Goal: Navigation & Orientation: Find specific page/section

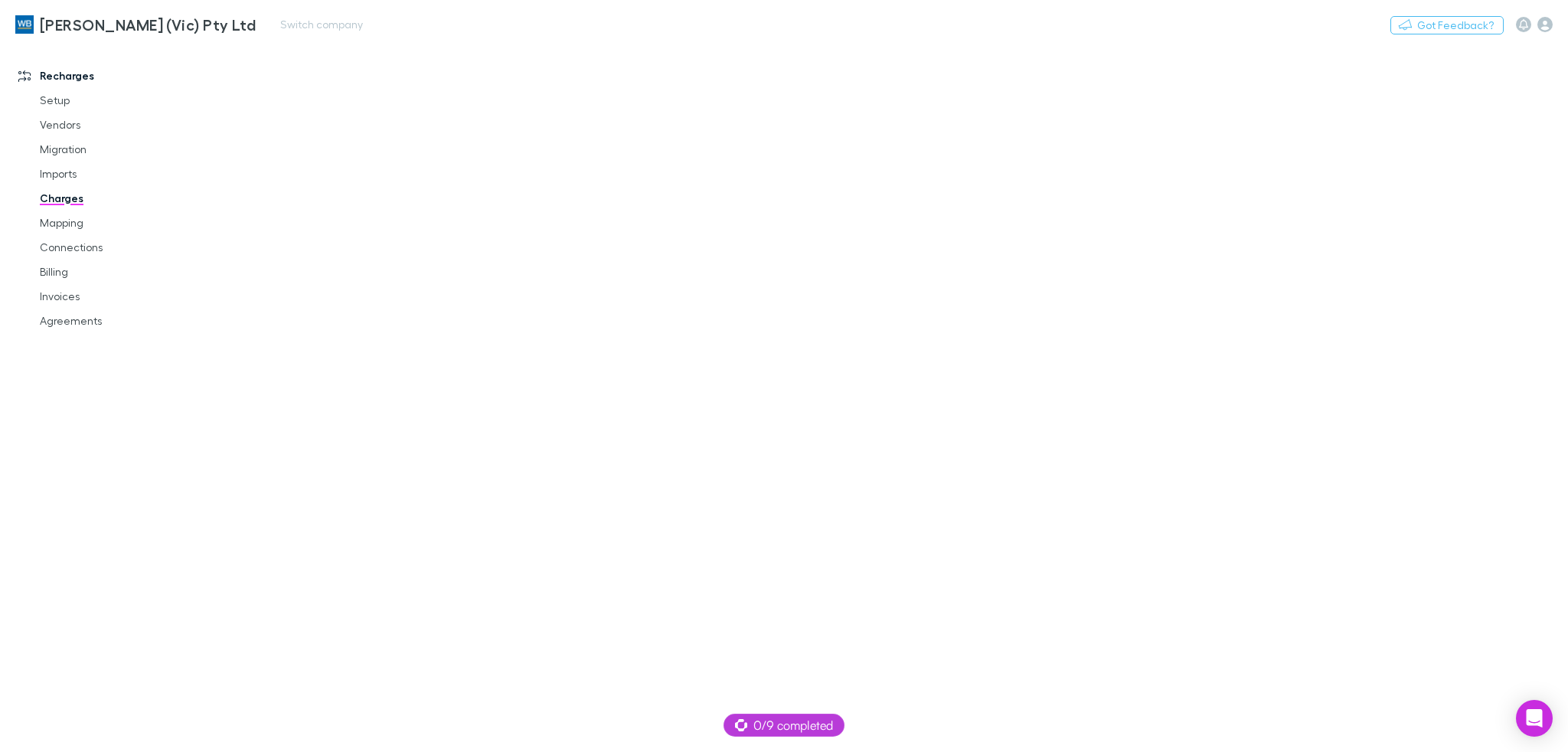
click at [605, 45] on div "[PERSON_NAME] (Vic) Pty Ltd Switch company Nothing Got Feedback?" at bounding box center [784, 25] width 1568 height 49
click at [47, 95] on link "Setup" at bounding box center [117, 100] width 184 height 25
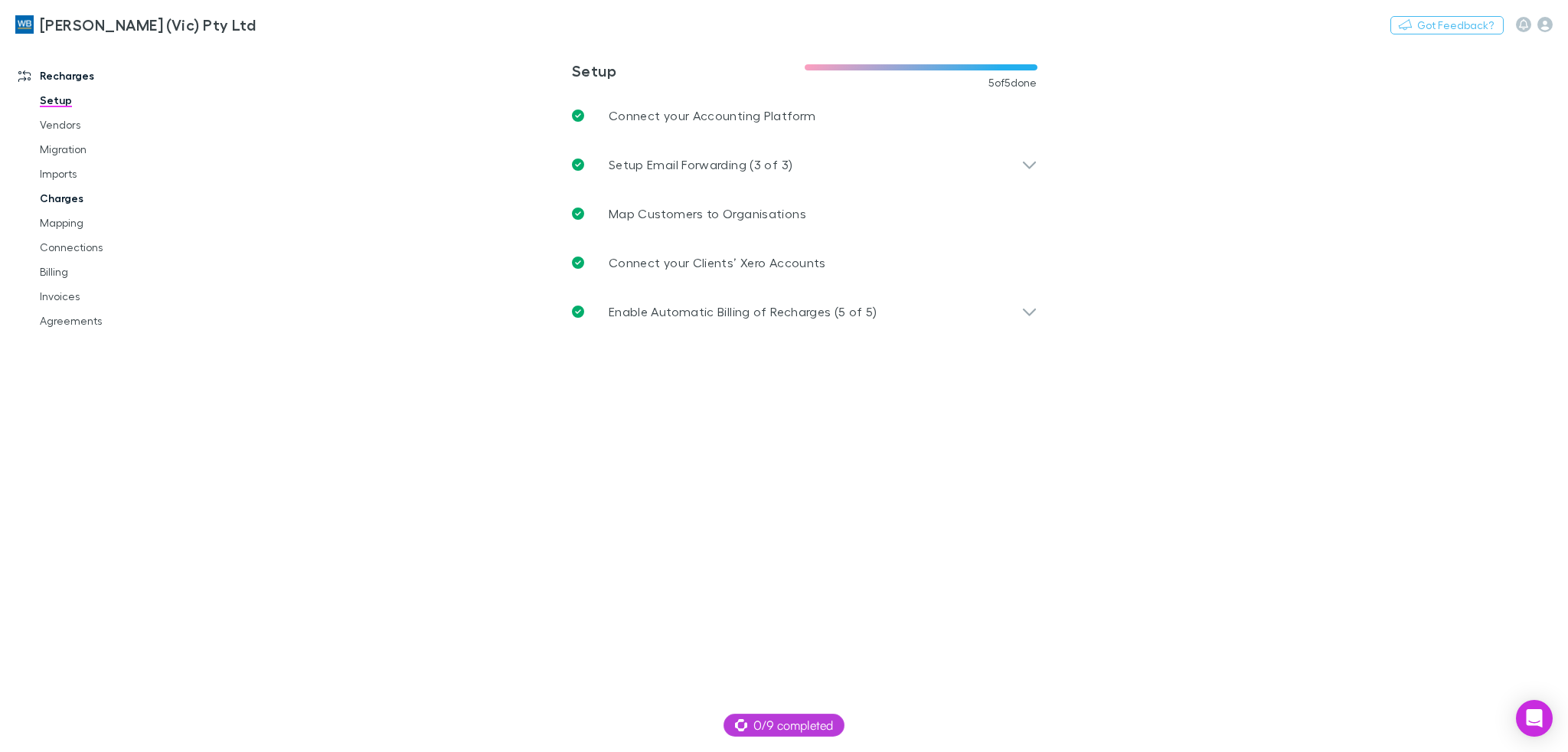
click at [77, 188] on link "Charges" at bounding box center [117, 198] width 184 height 25
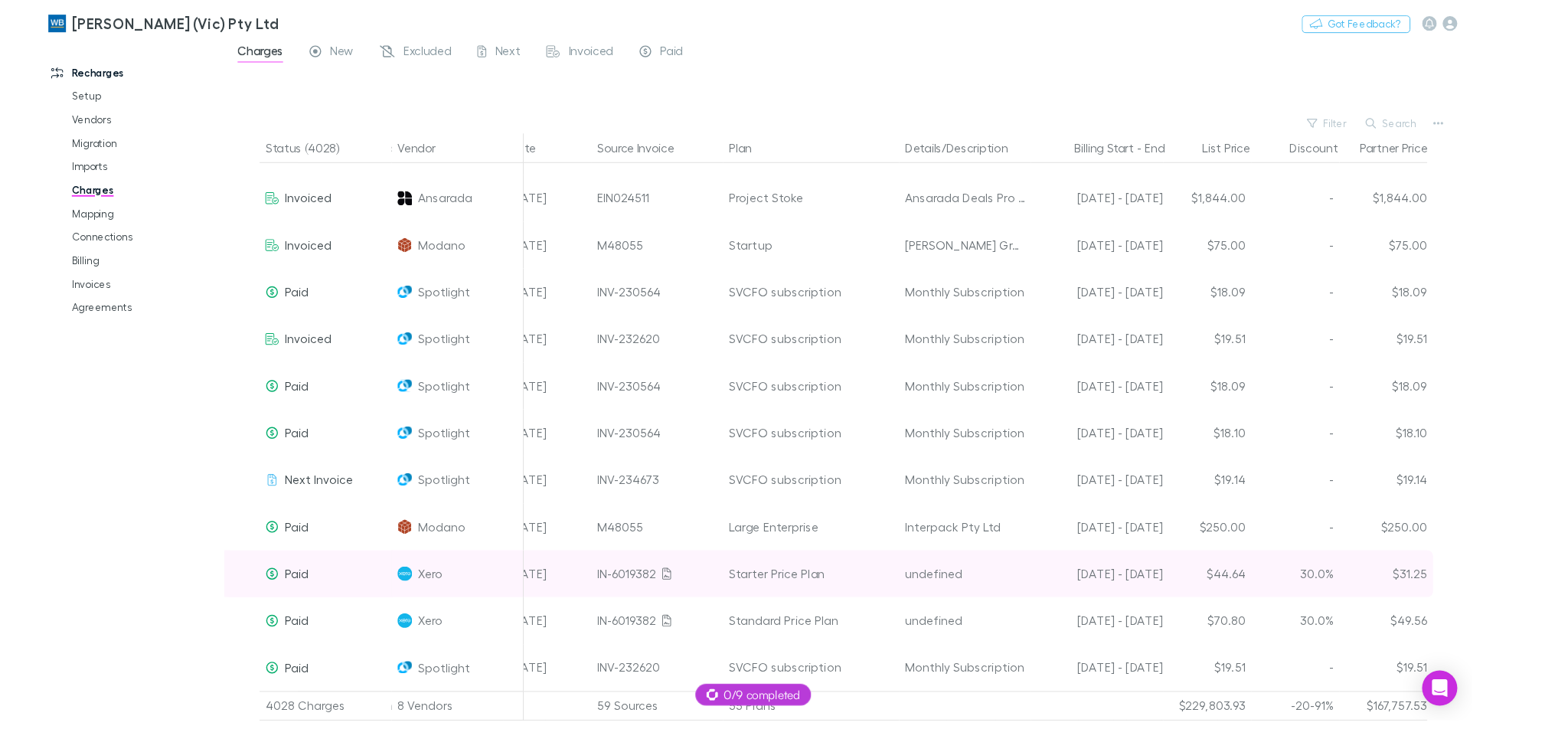
scroll to position [3270, 188]
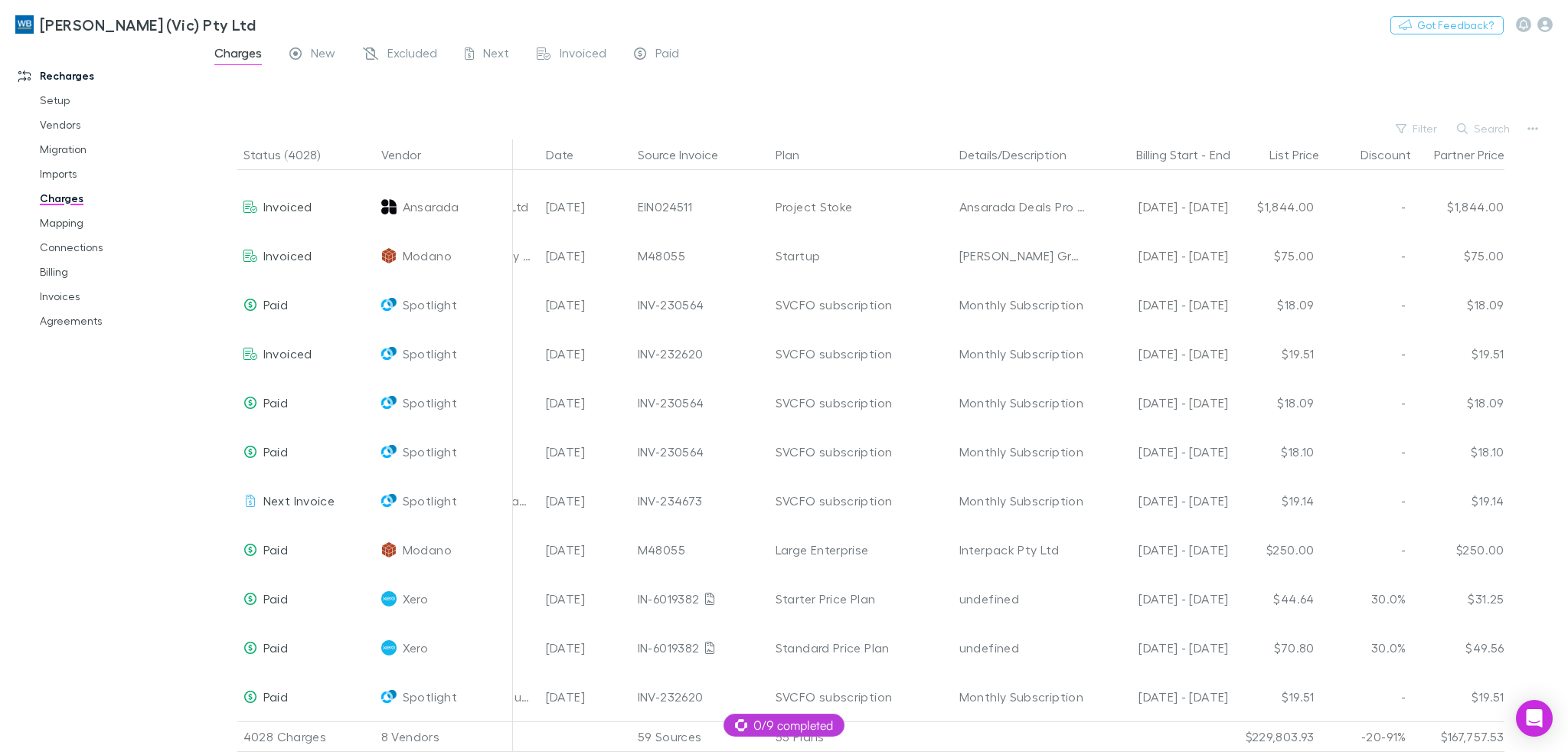
click at [863, 84] on div at bounding box center [898, 95] width 1340 height 46
click at [1027, 49] on div "Charges New Excluded Next Invoiced Paid" at bounding box center [884, 57] width 1368 height 29
click at [875, 52] on div "Charges New Excluded Next Invoiced Paid" at bounding box center [884, 57] width 1368 height 29
click at [289, 24] on button "Switch company" at bounding box center [321, 24] width 101 height 18
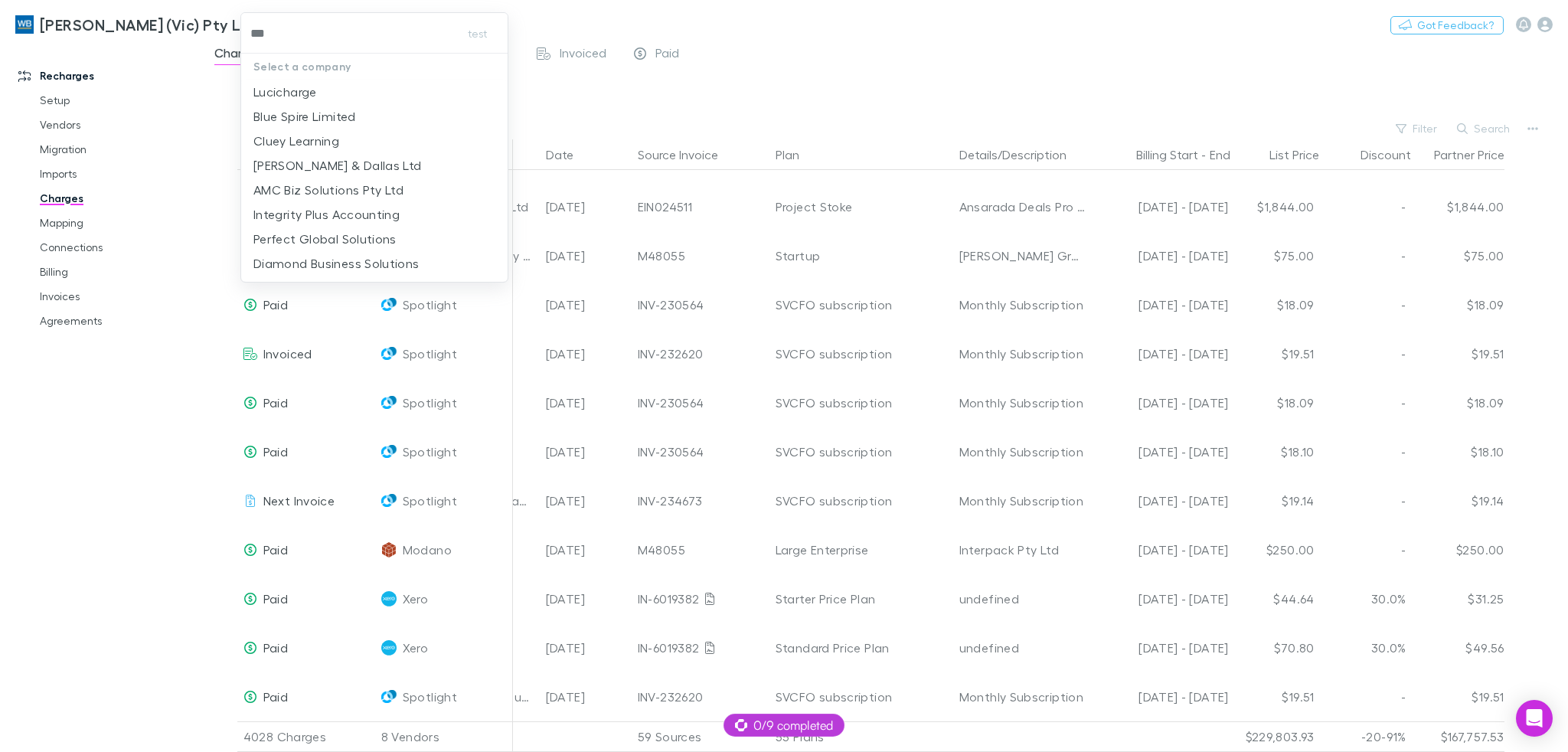
type input "****"
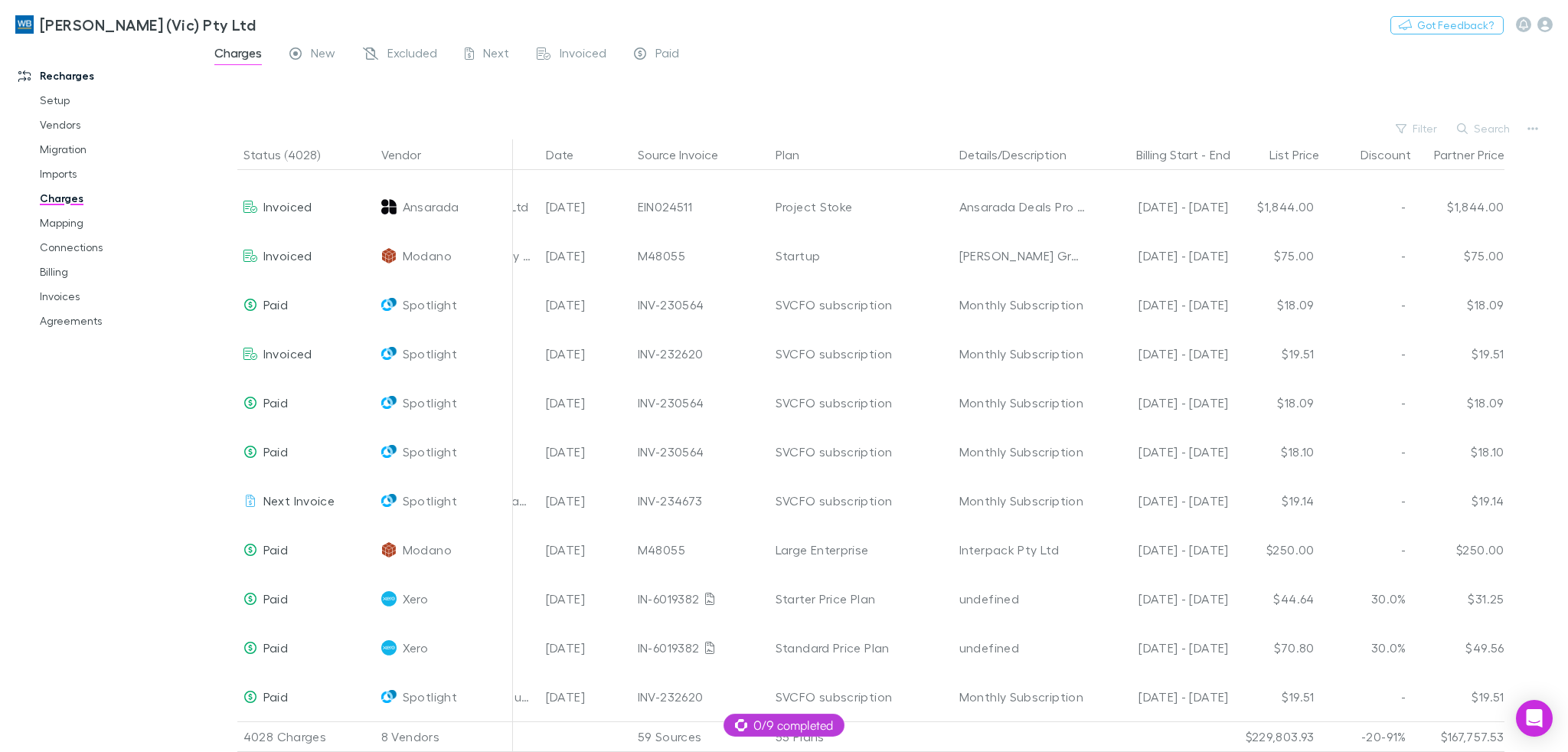
click at [868, 86] on div at bounding box center [898, 95] width 1340 height 46
click at [863, 97] on div at bounding box center [898, 95] width 1340 height 46
click at [316, 17] on button "Switch company" at bounding box center [321, 24] width 101 height 18
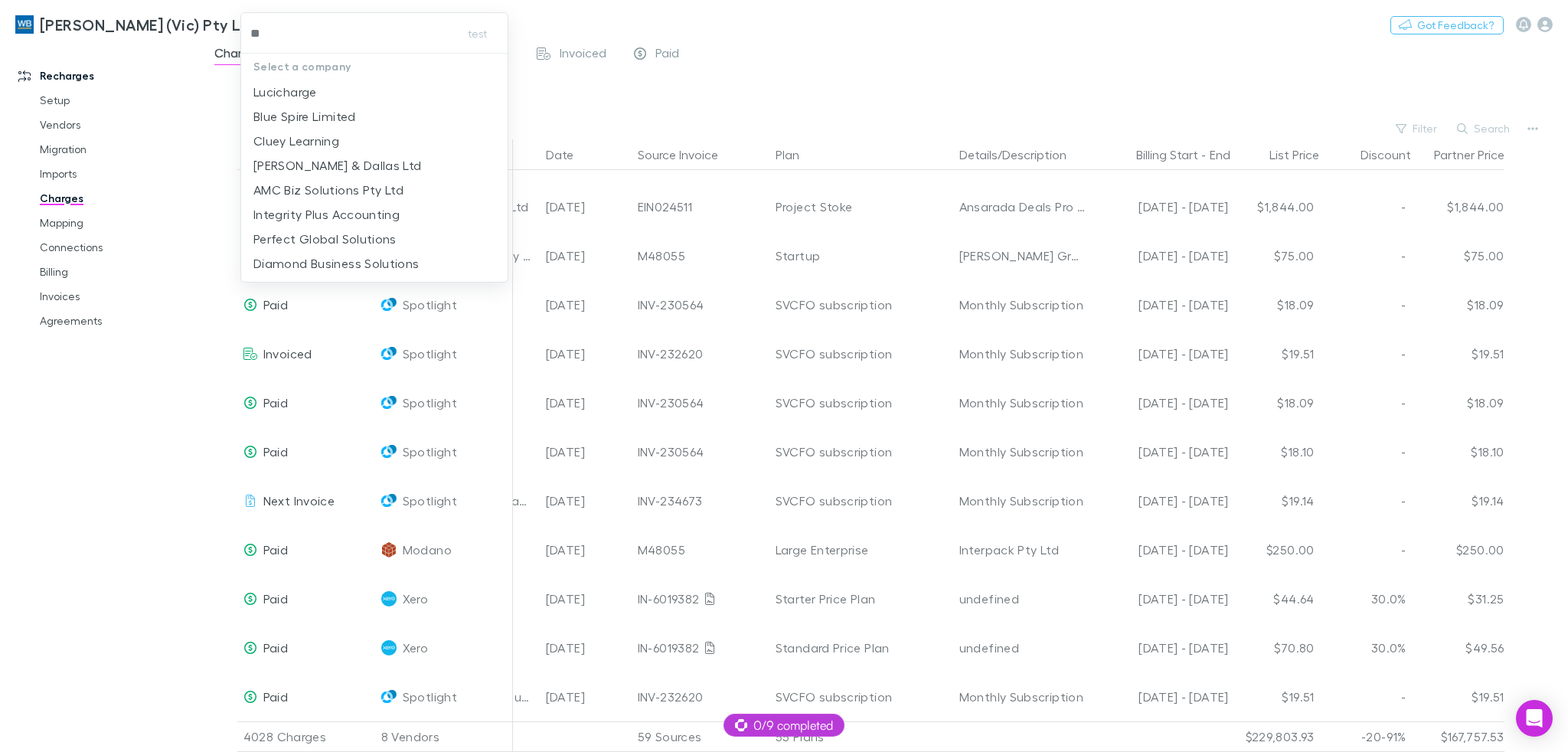
type input "***"
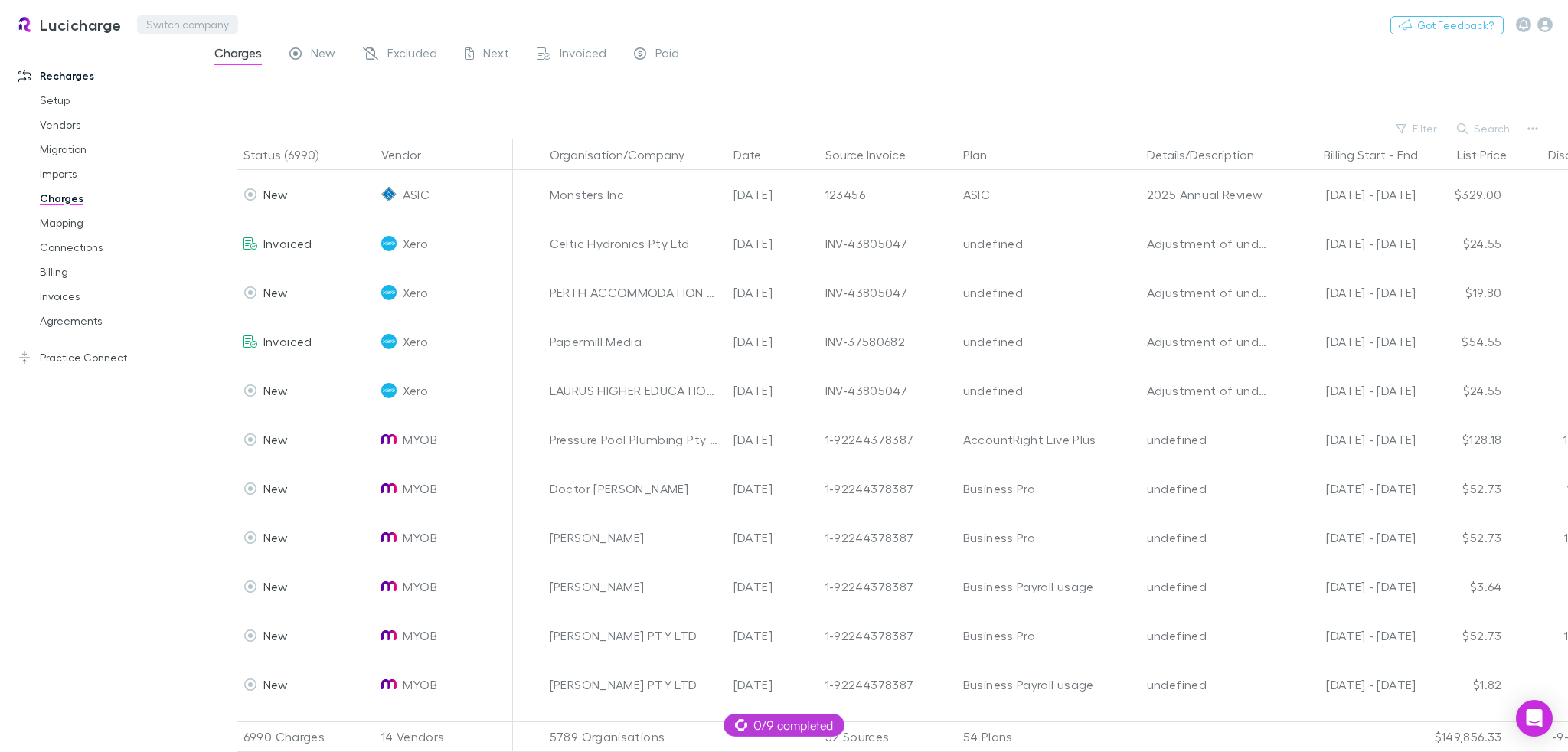
click at [181, 24] on button "Switch company" at bounding box center [187, 24] width 101 height 18
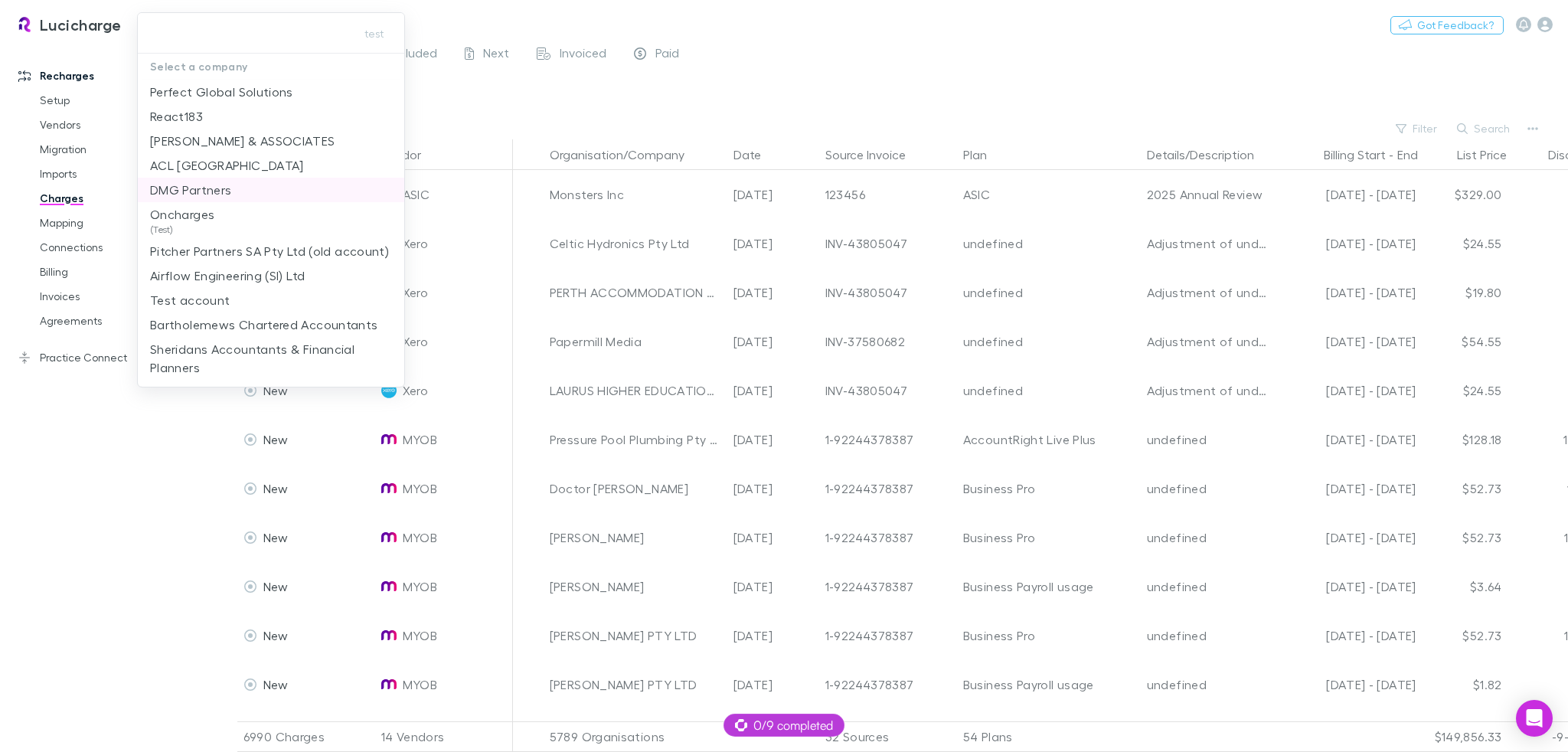
click at [251, 189] on li "DMG Partners" at bounding box center [270, 189] width 266 height 25
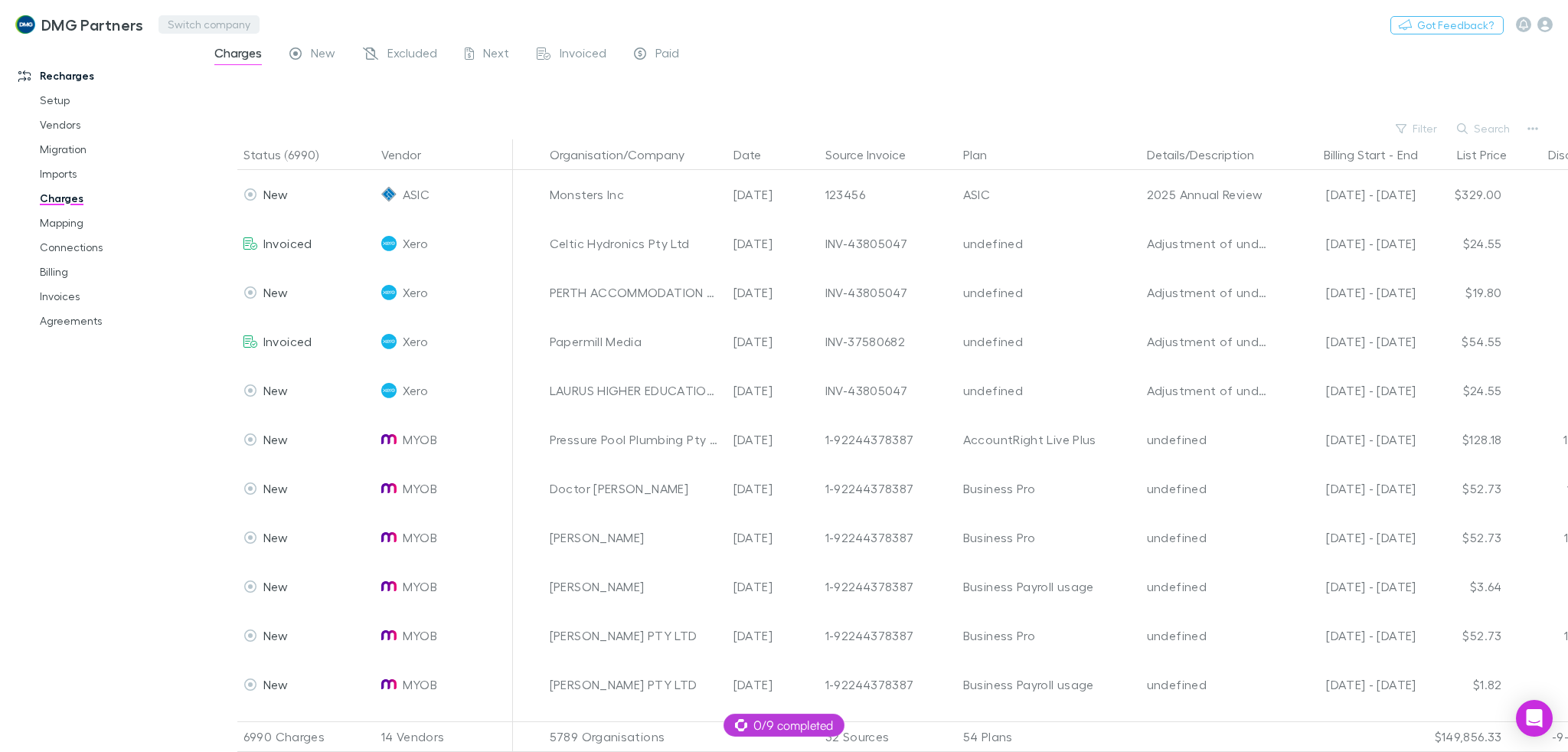
click at [226, 28] on button "Switch company" at bounding box center [208, 24] width 101 height 18
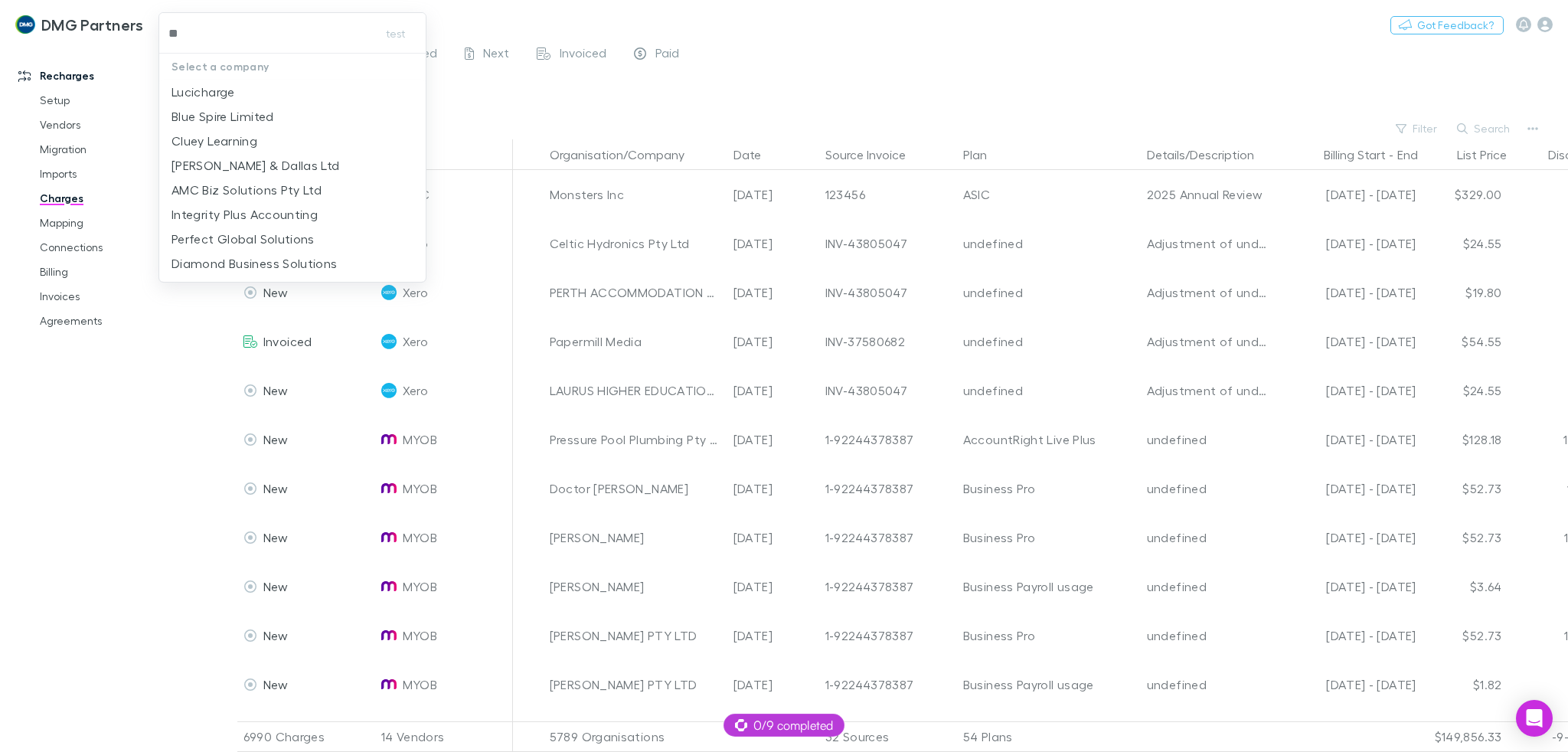
type input "***"
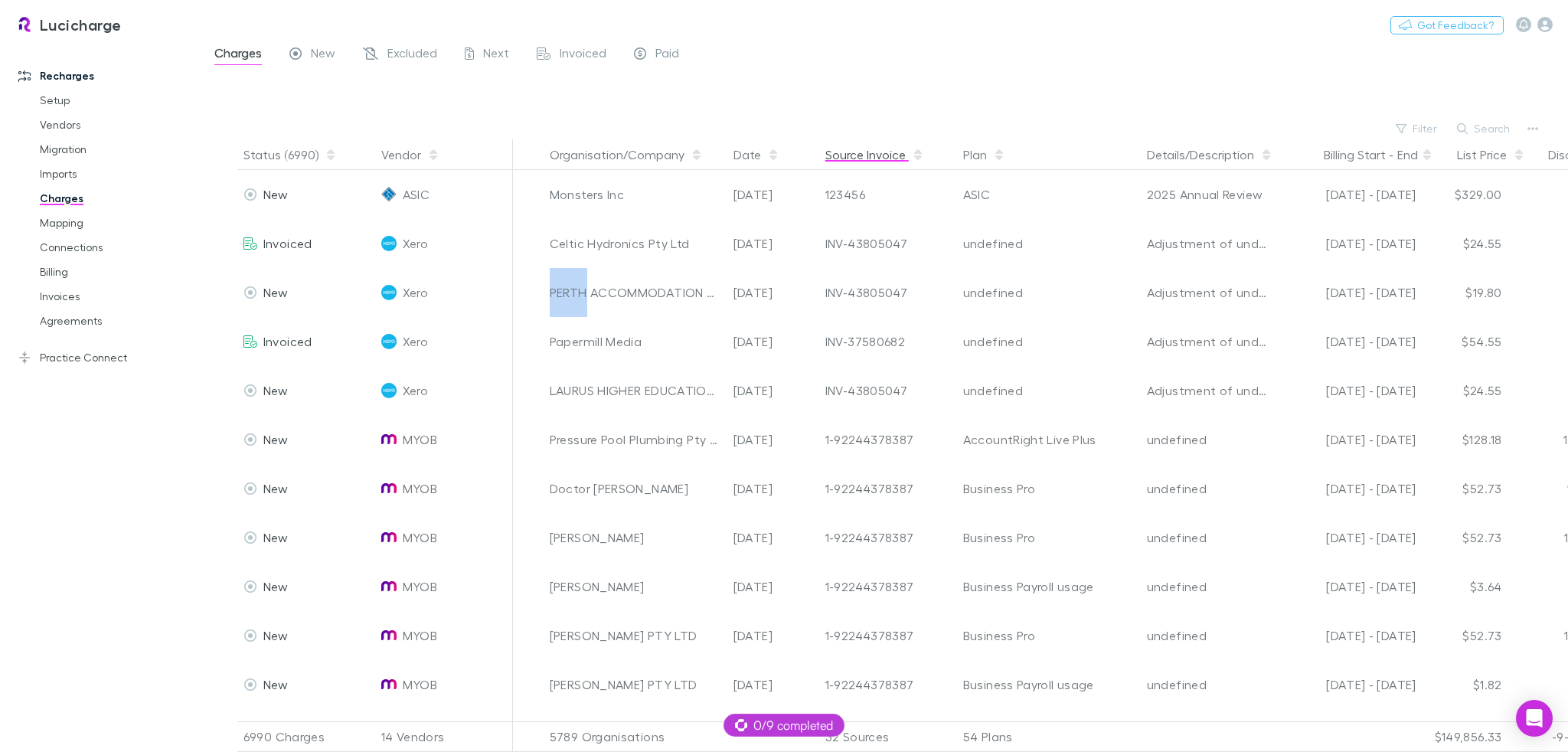
click at [871, 158] on button "Source Invoice" at bounding box center [875, 154] width 99 height 31
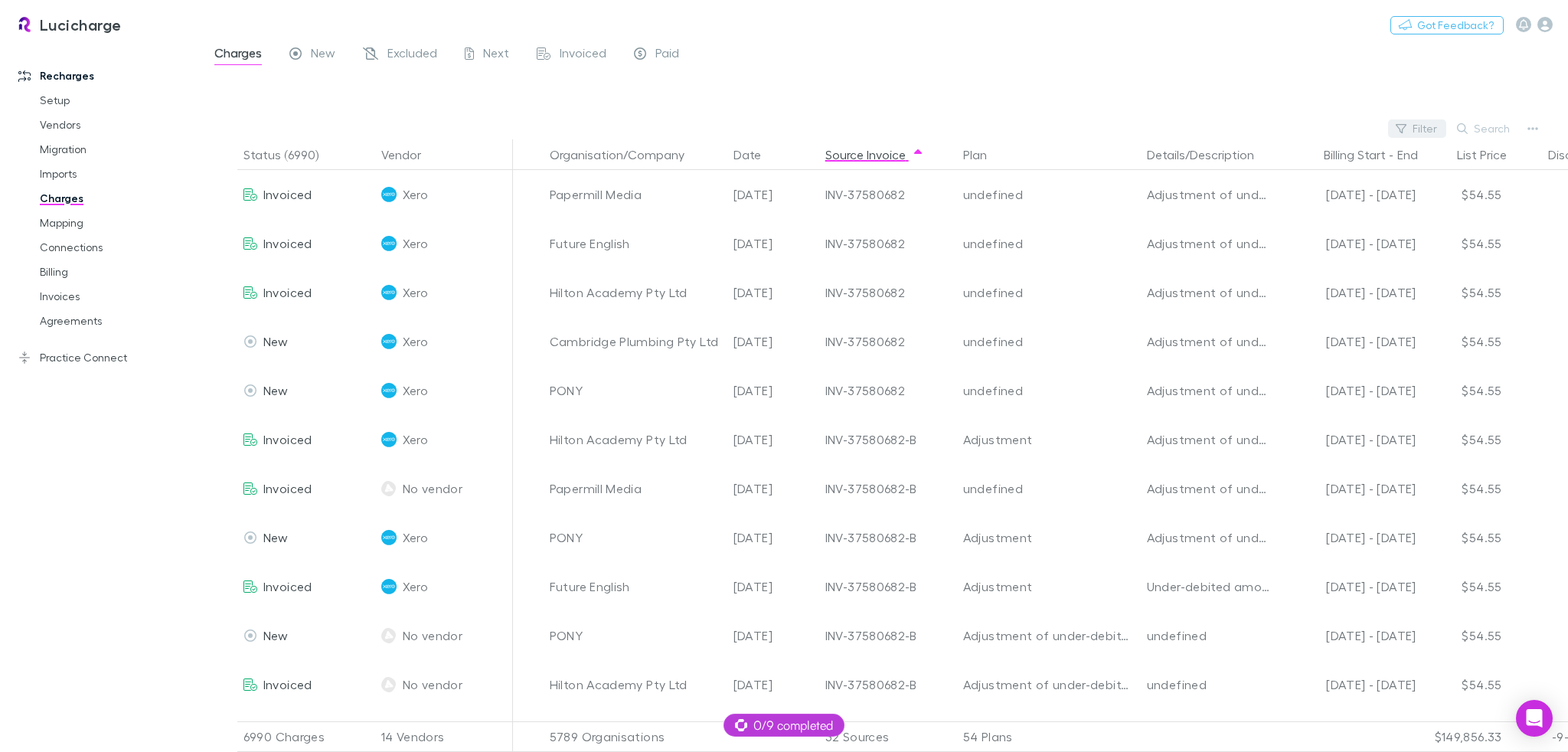
click at [1421, 124] on button "Filter" at bounding box center [1417, 128] width 58 height 18
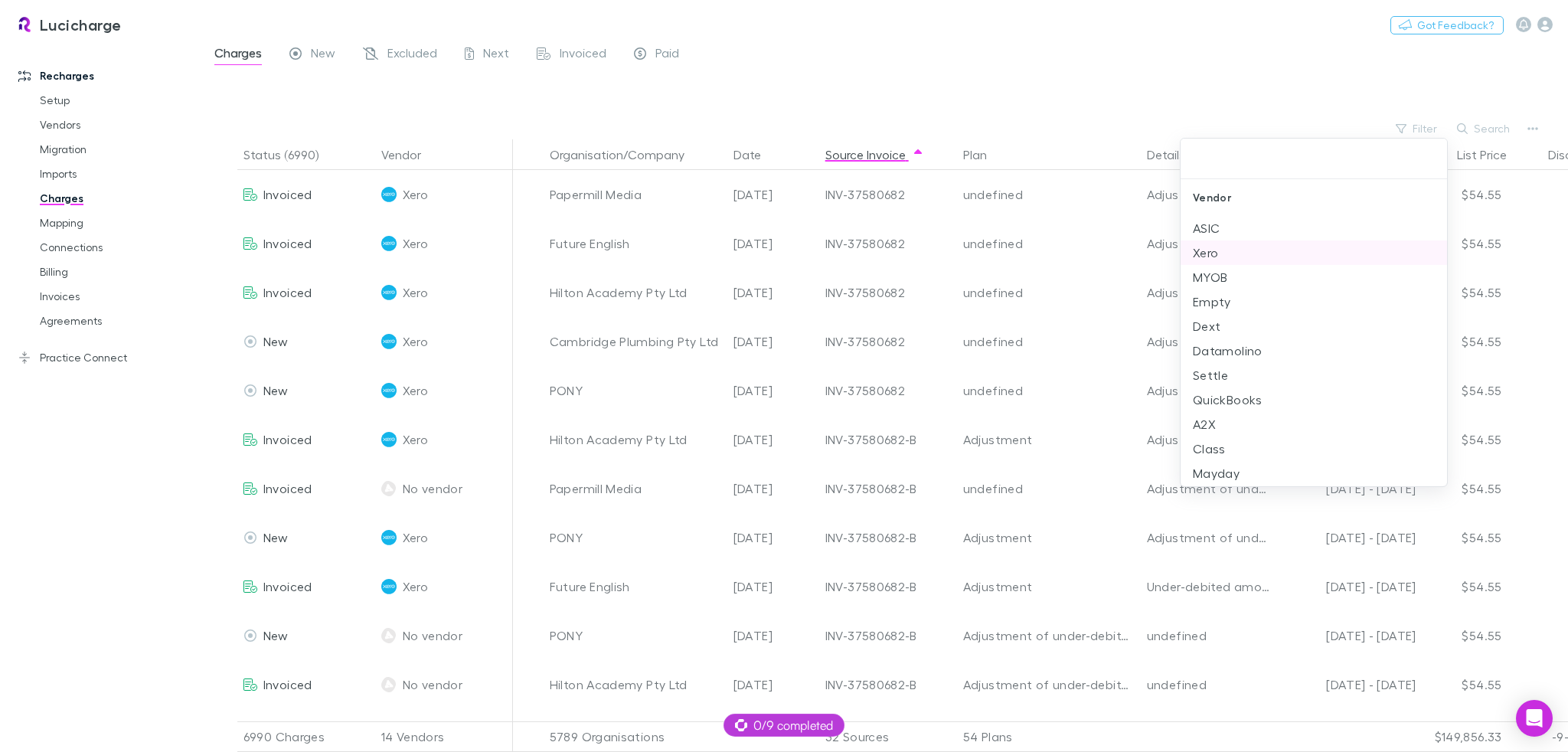
click at [1290, 245] on li "Xero" at bounding box center [1314, 252] width 266 height 25
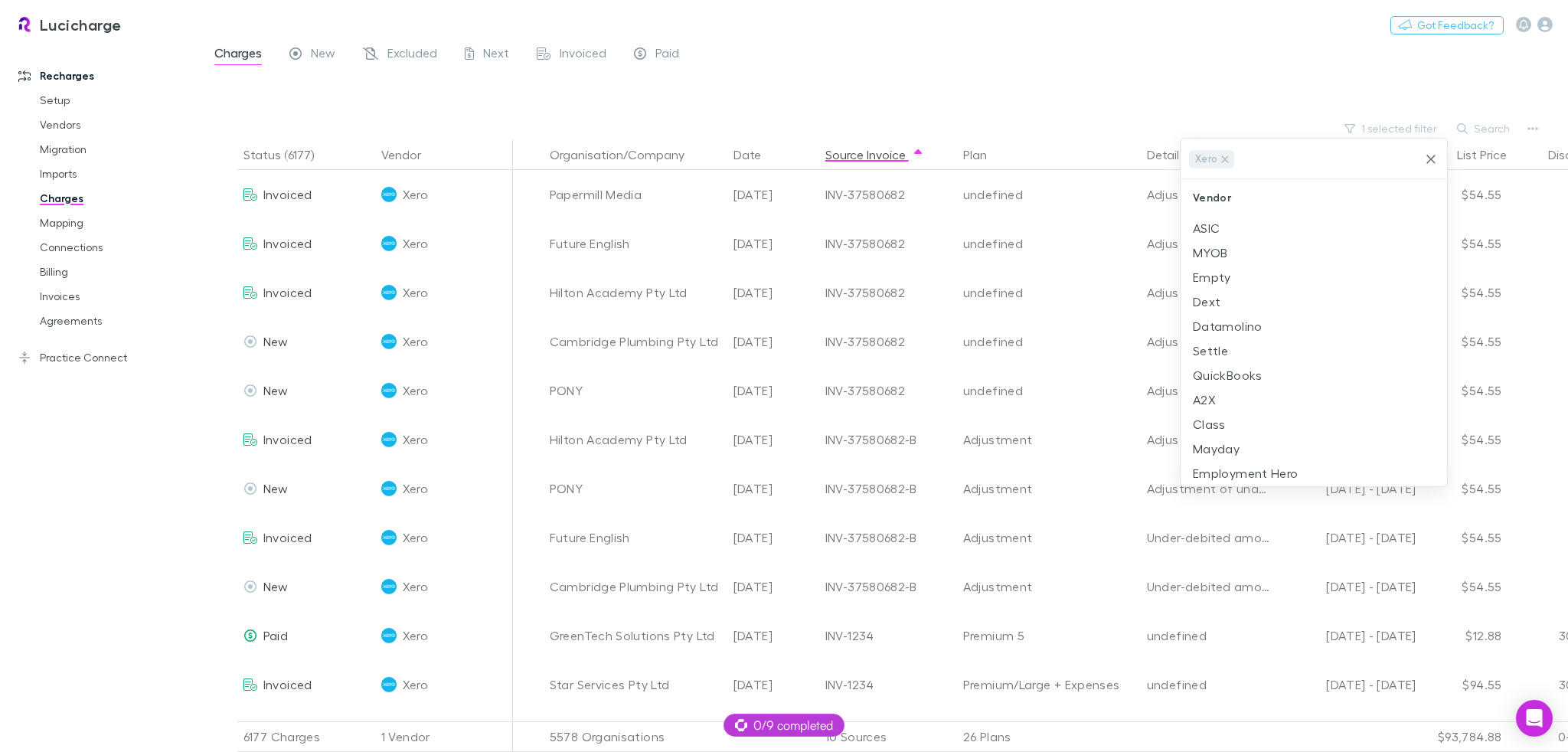
click at [1036, 18] on div at bounding box center [784, 376] width 1568 height 752
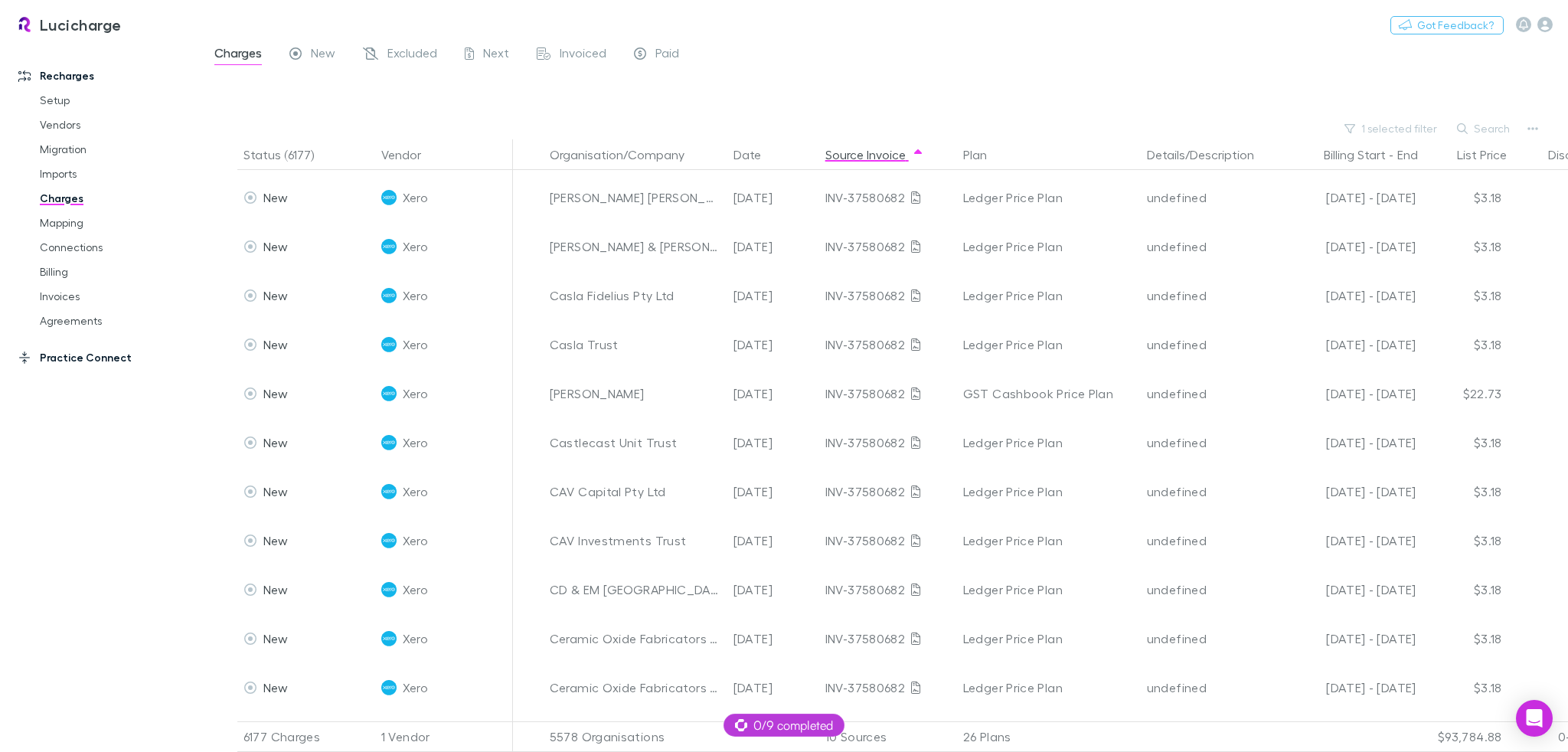
scroll to position [1026, 0]
click at [96, 361] on link "Practice Connect" at bounding box center [106, 357] width 206 height 25
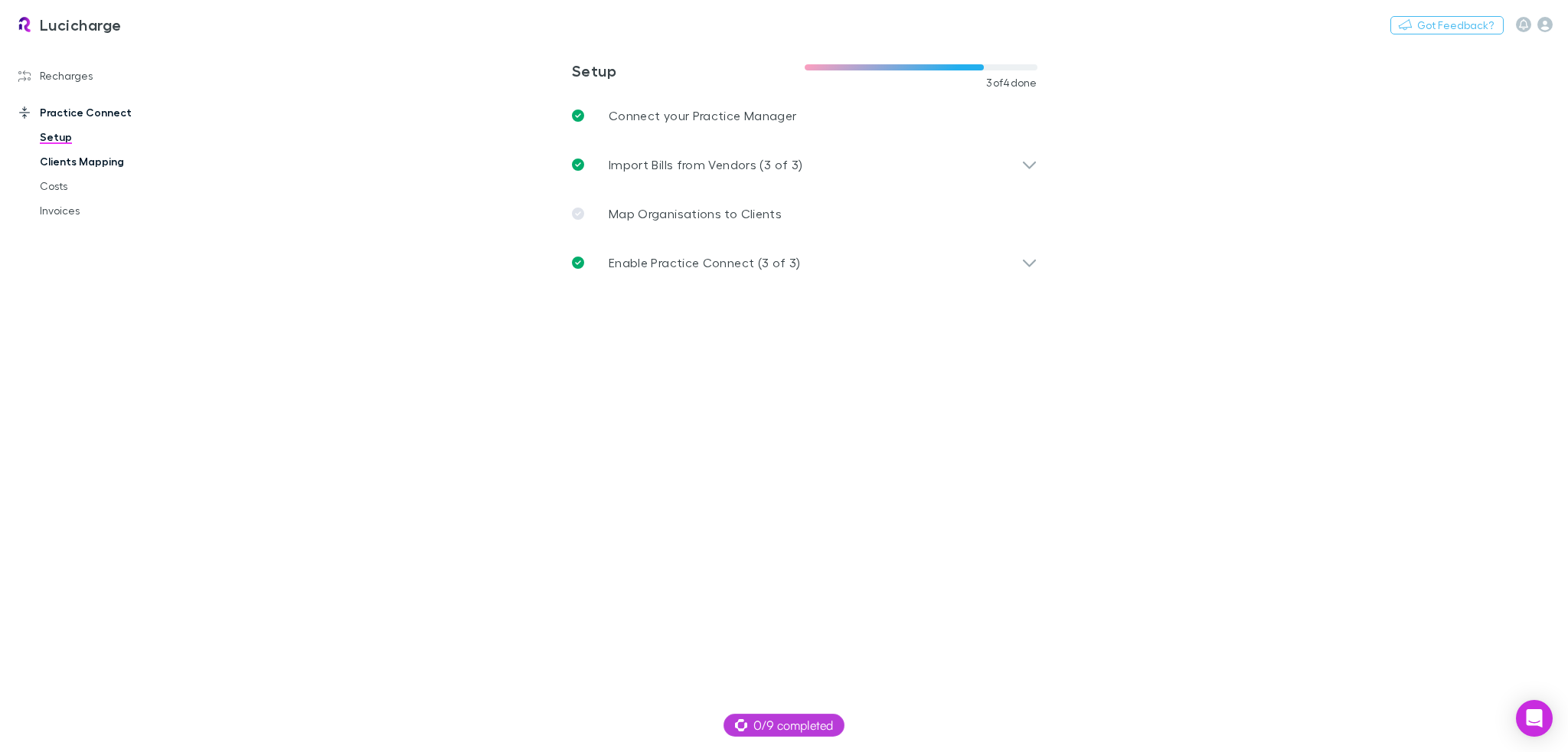
click at [66, 158] on link "Clients Mapping" at bounding box center [117, 161] width 184 height 25
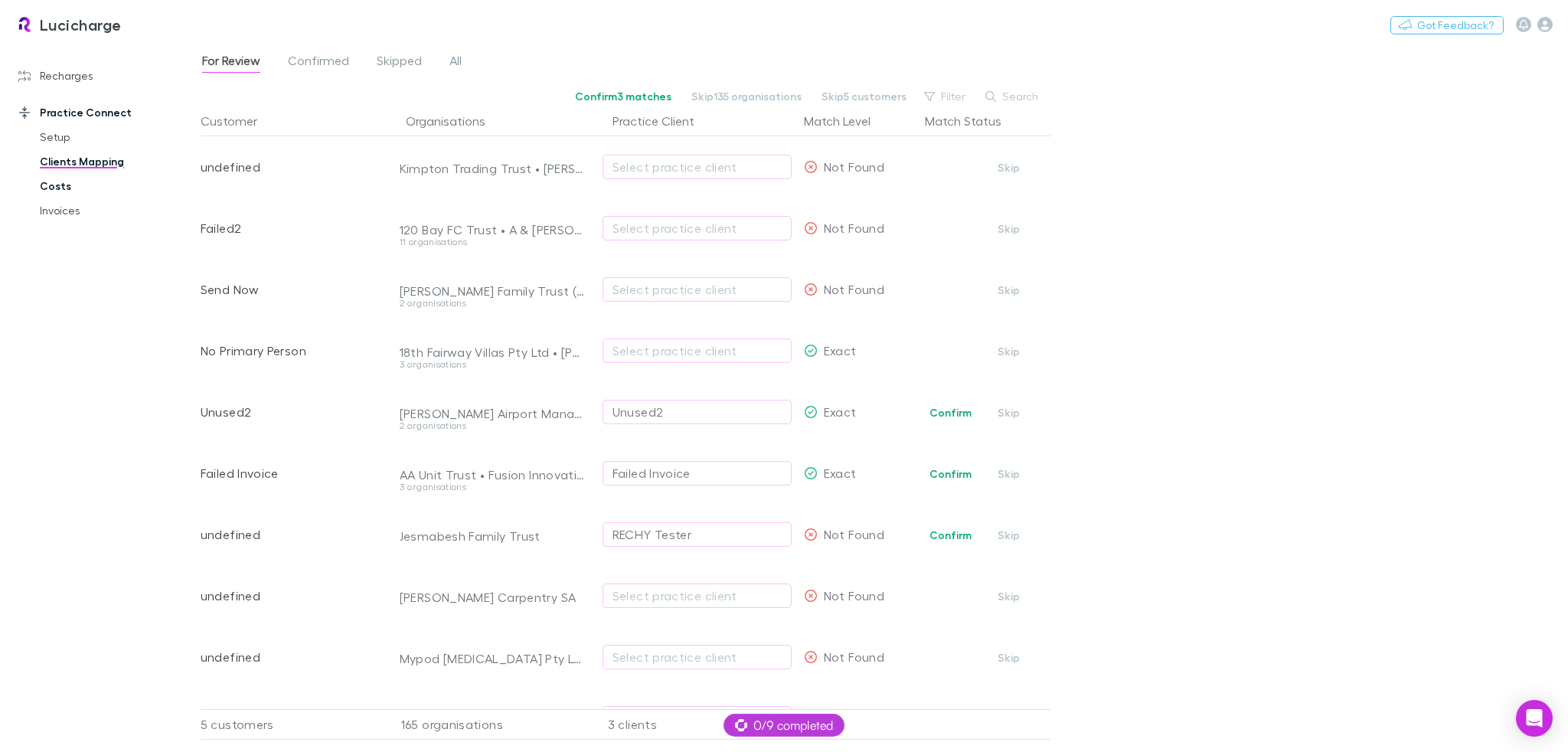
click at [56, 188] on link "Costs" at bounding box center [117, 186] width 184 height 25
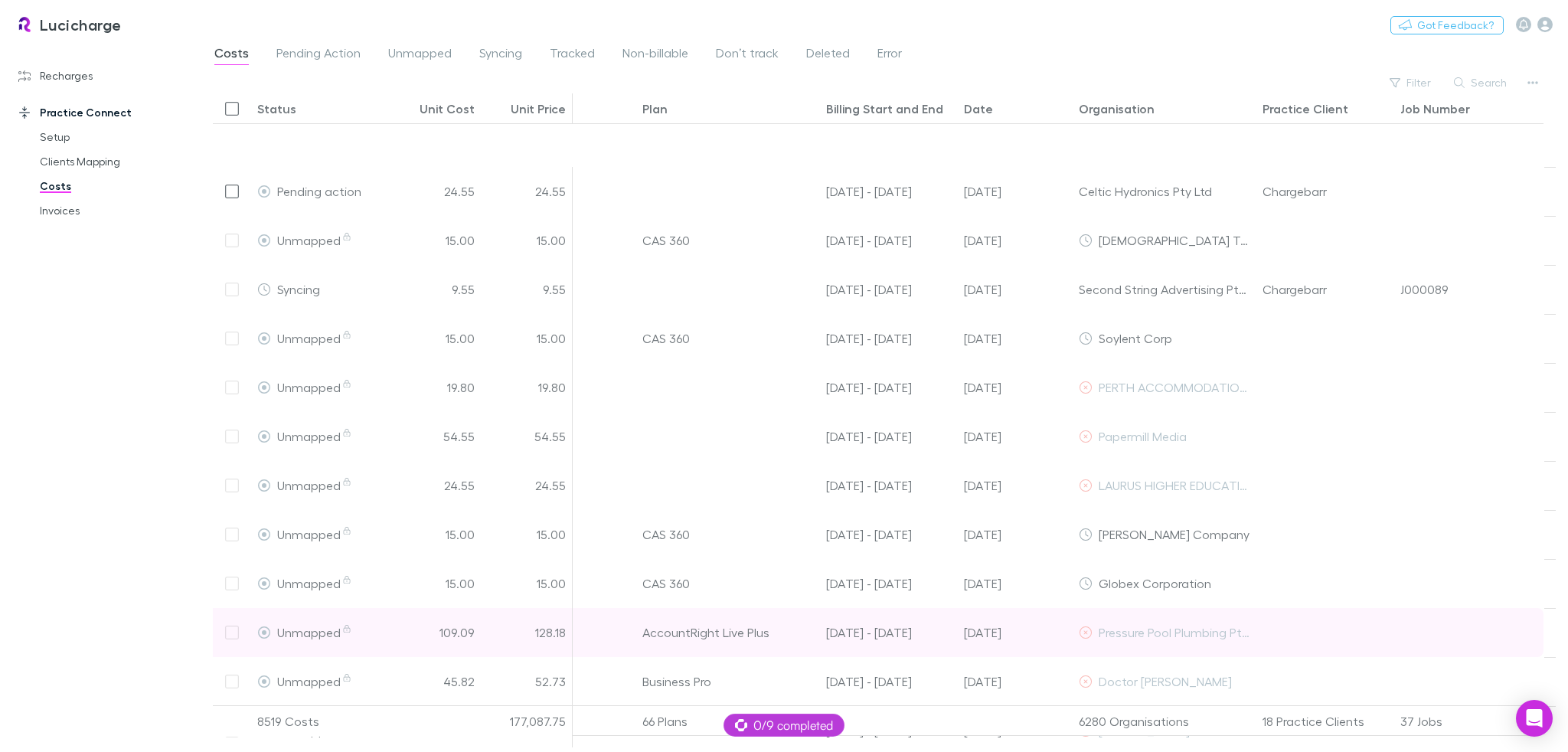
scroll to position [750, 0]
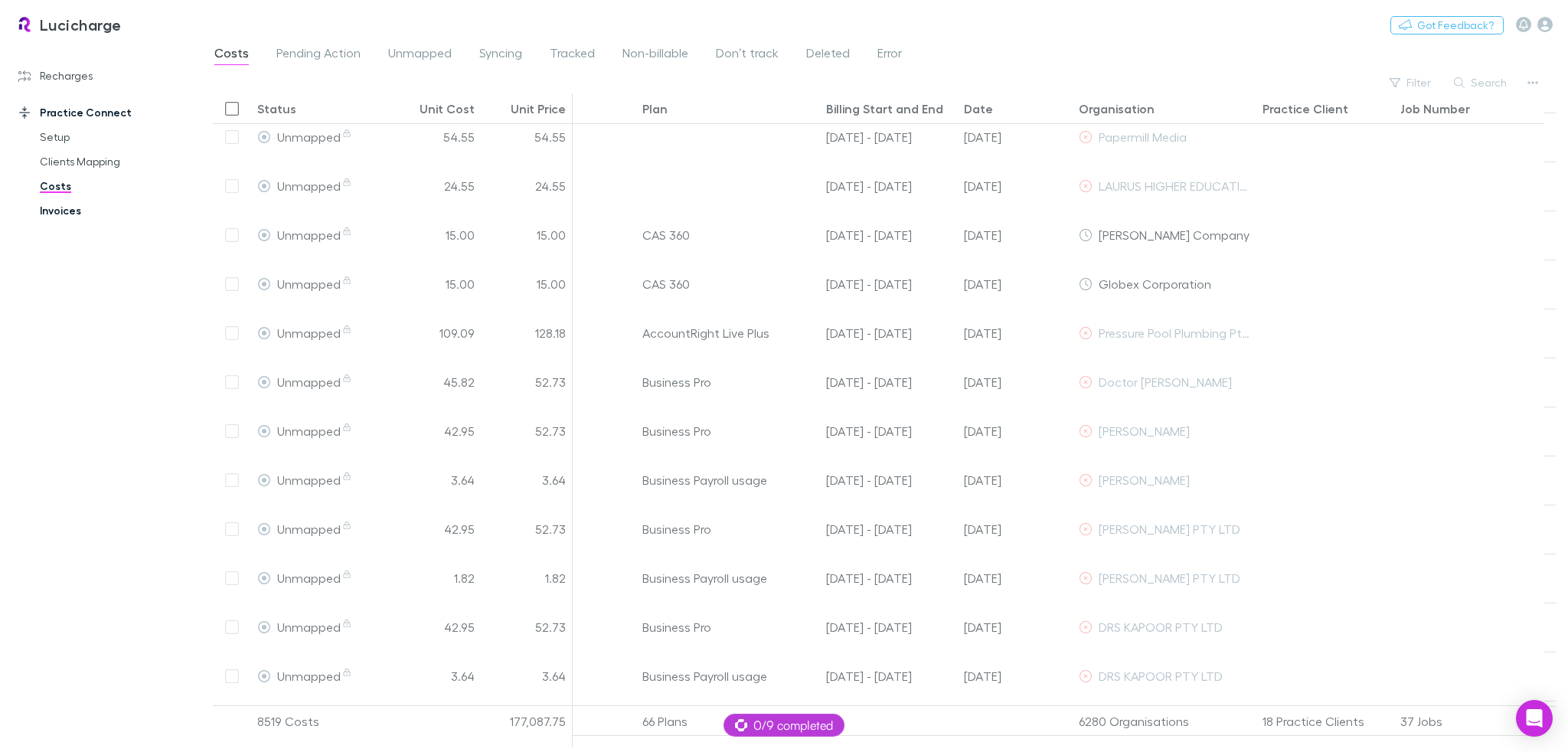
click at [88, 202] on link "Invoices" at bounding box center [117, 210] width 184 height 25
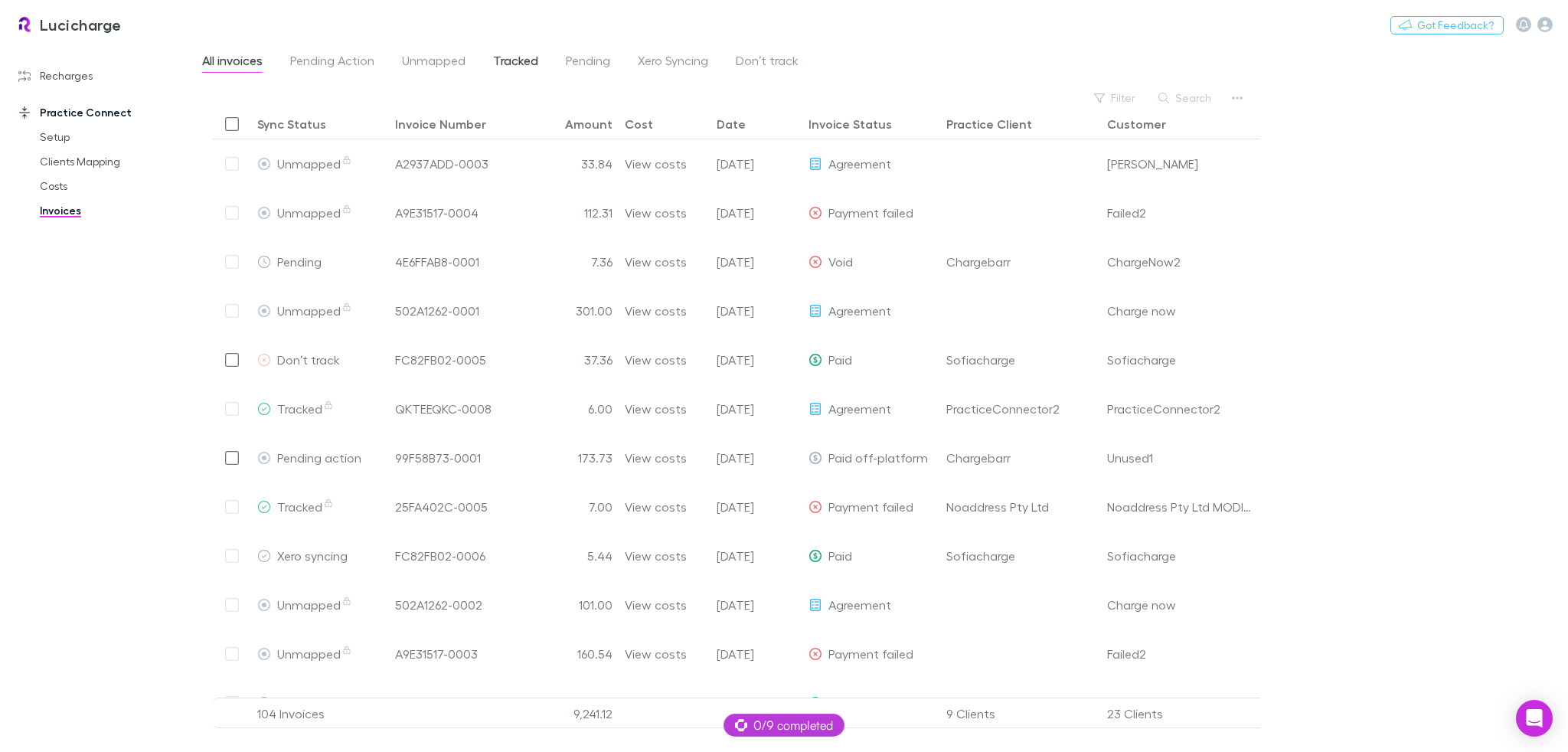
click at [503, 64] on span "Tracked" at bounding box center [515, 62] width 45 height 20
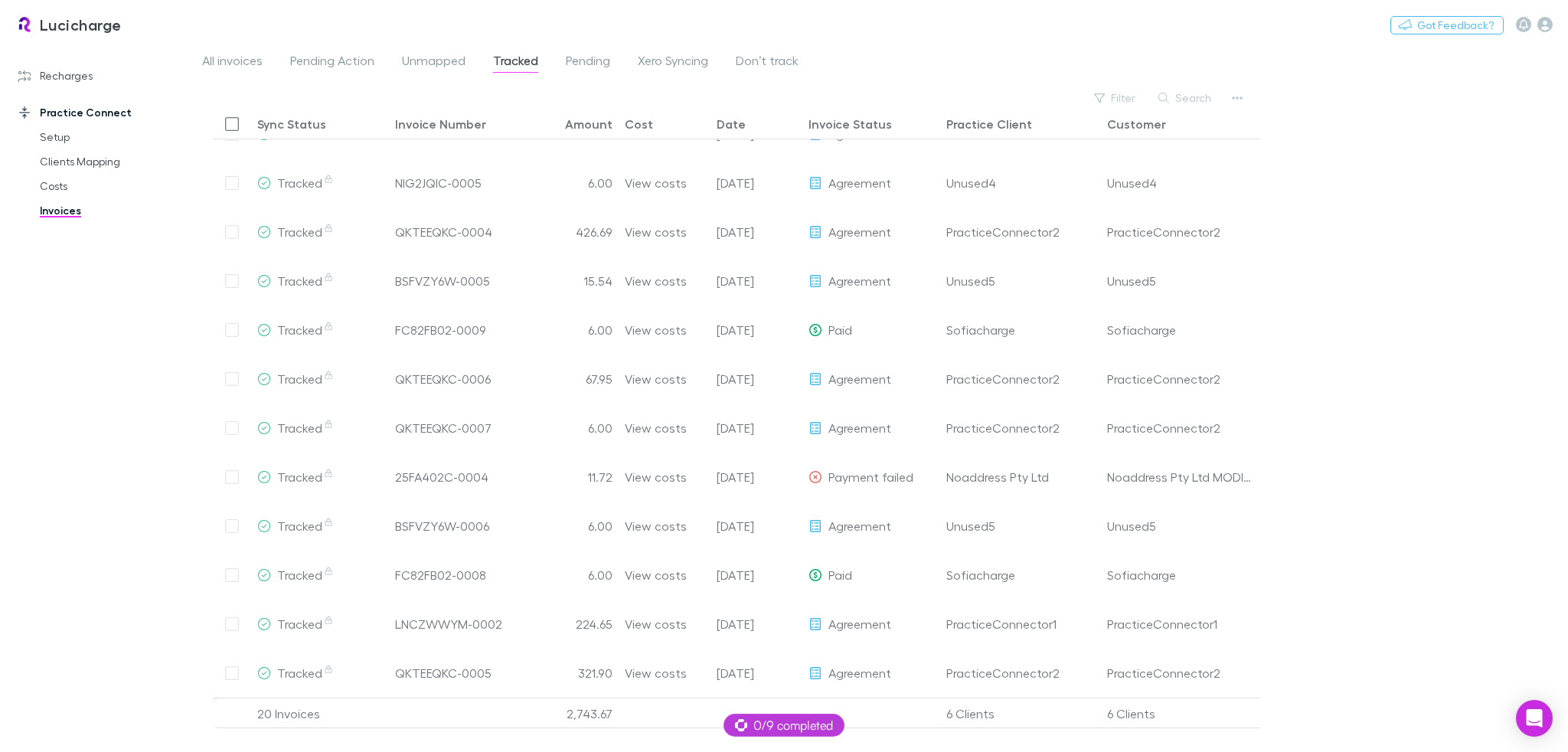
scroll to position [362, 0]
click at [1428, 230] on div "All invoices Pending Action Unmapped Tracked Pending Xero Syncing Don’t track F…" at bounding box center [884, 397] width 1368 height 709
